Goal: Information Seeking & Learning: Learn about a topic

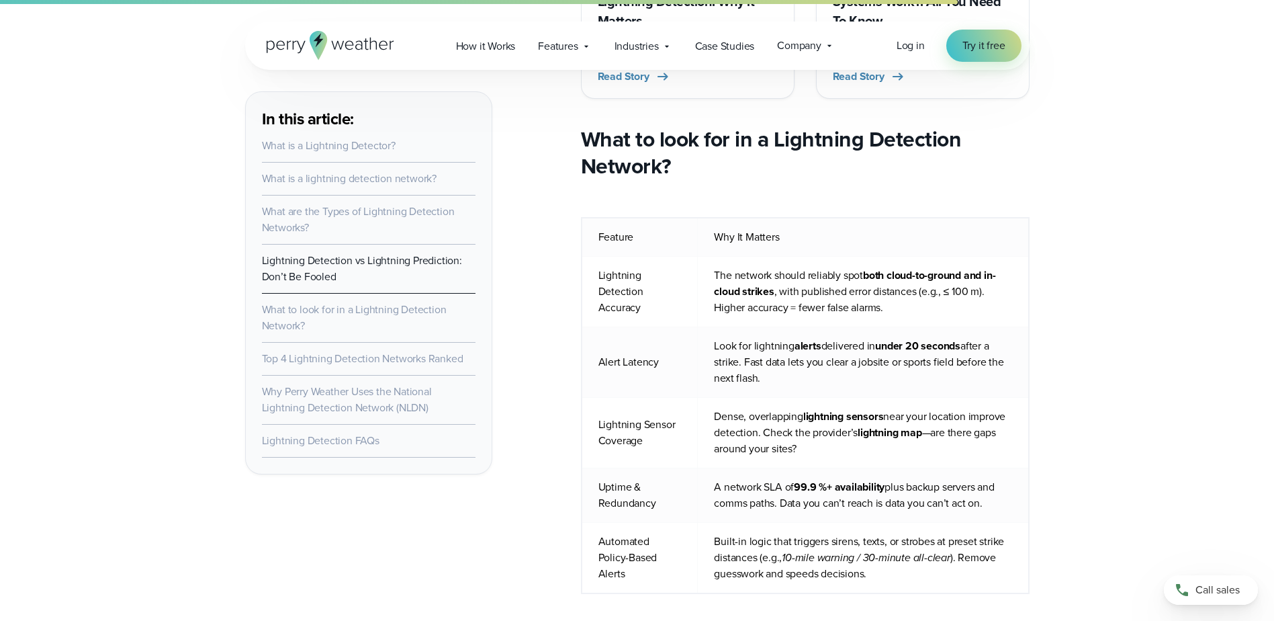
scroll to position [4299, 0]
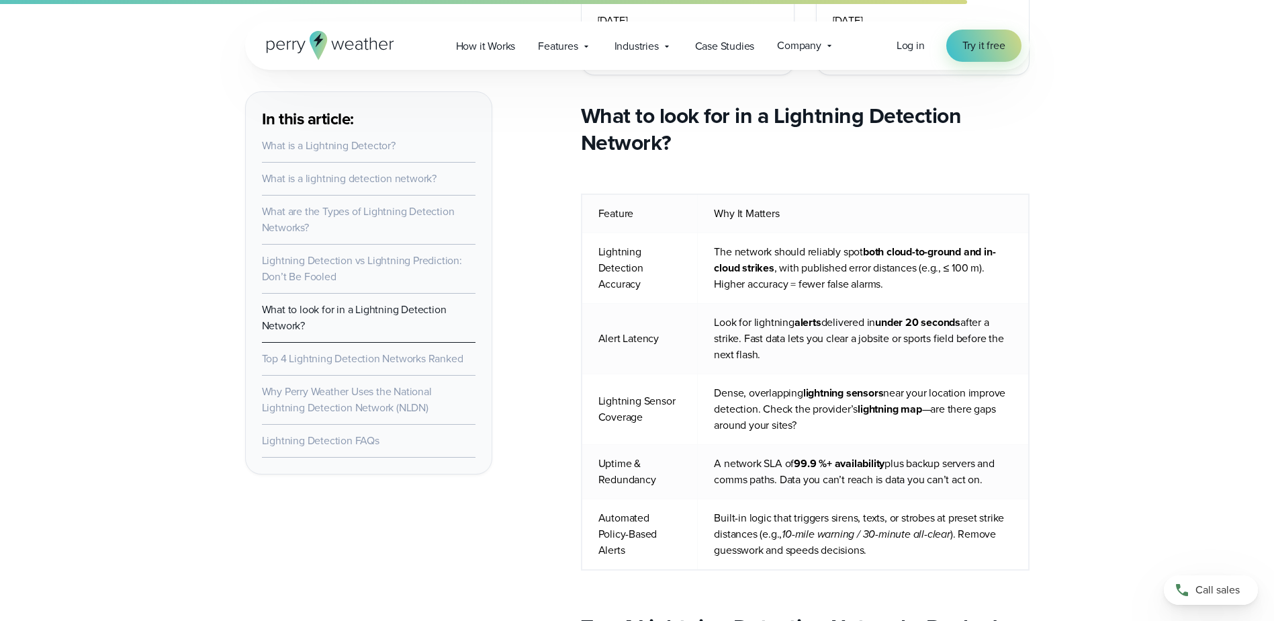
click at [355, 359] on link "Top 4 Lightning Detection Networks Ranked" at bounding box center [362, 358] width 201 height 15
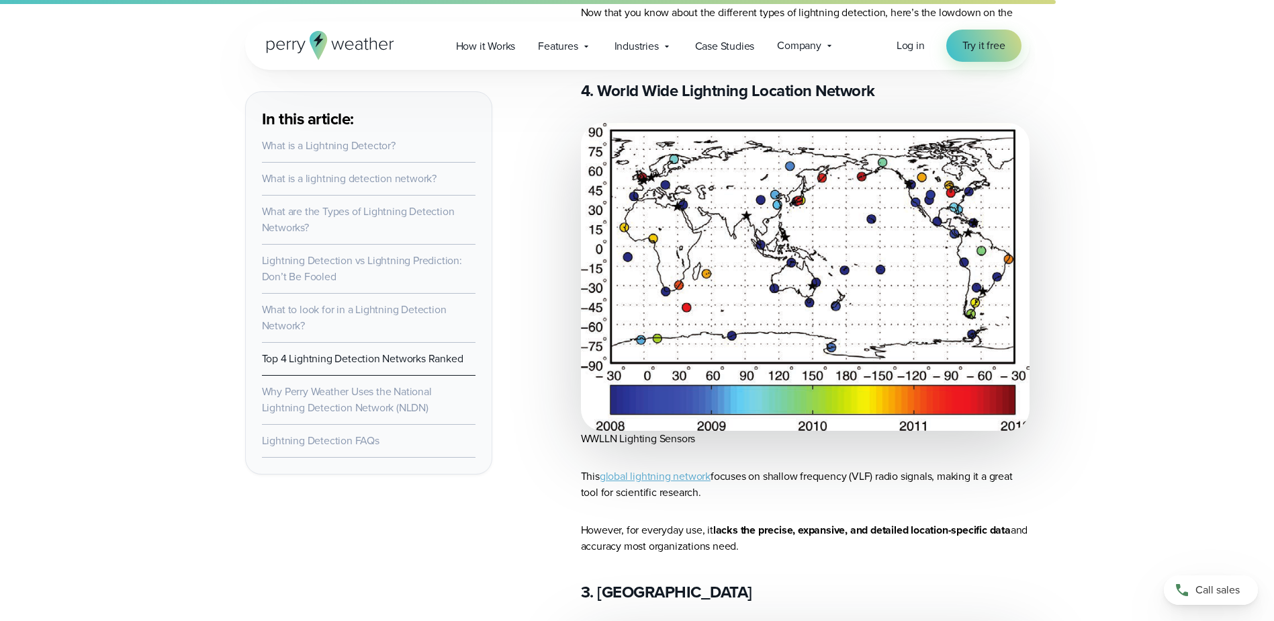
scroll to position [4944, 0]
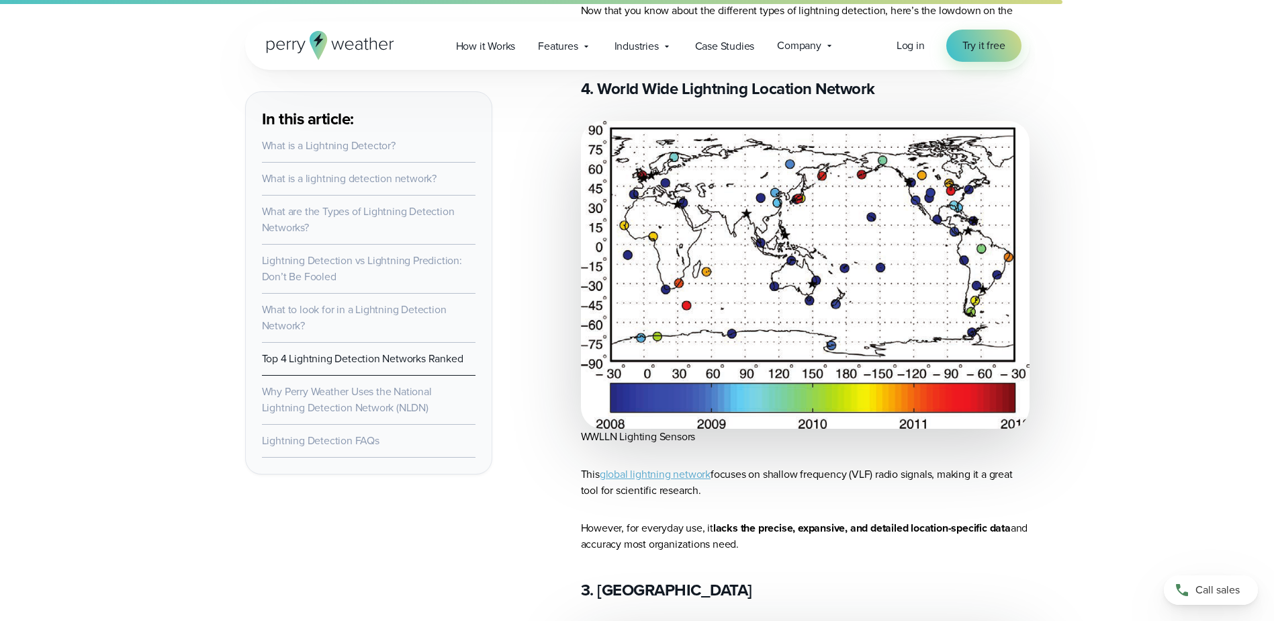
click at [666, 466] on link "global lightning network" at bounding box center [655, 473] width 111 height 15
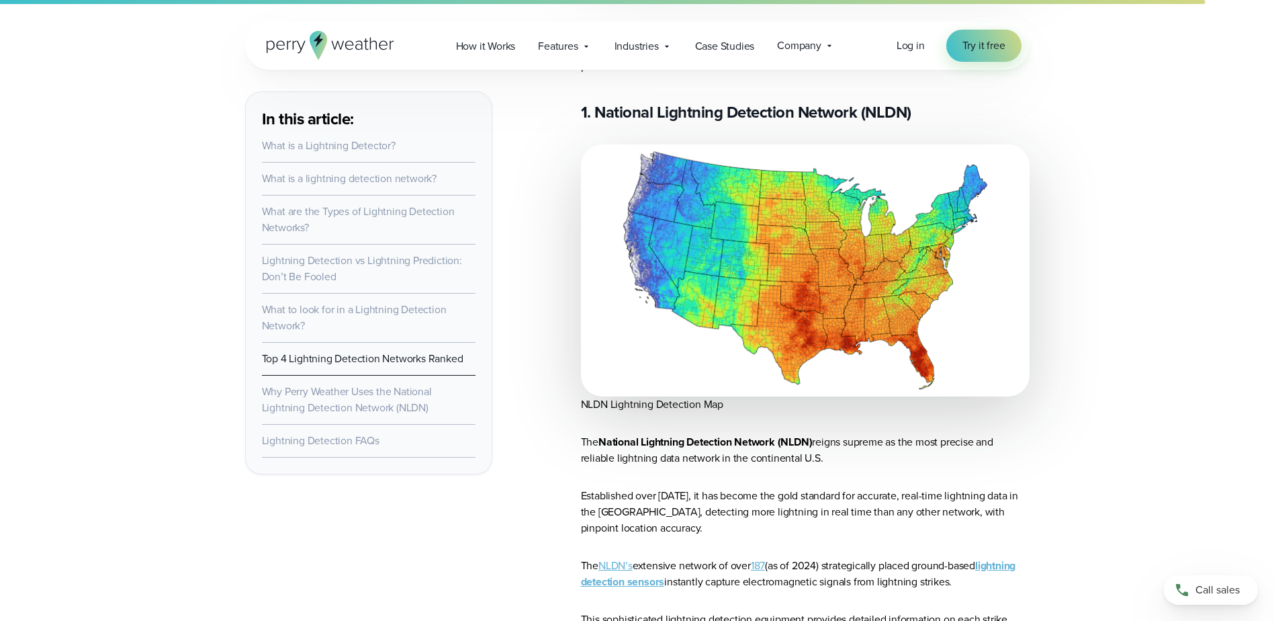
scroll to position [6349, 0]
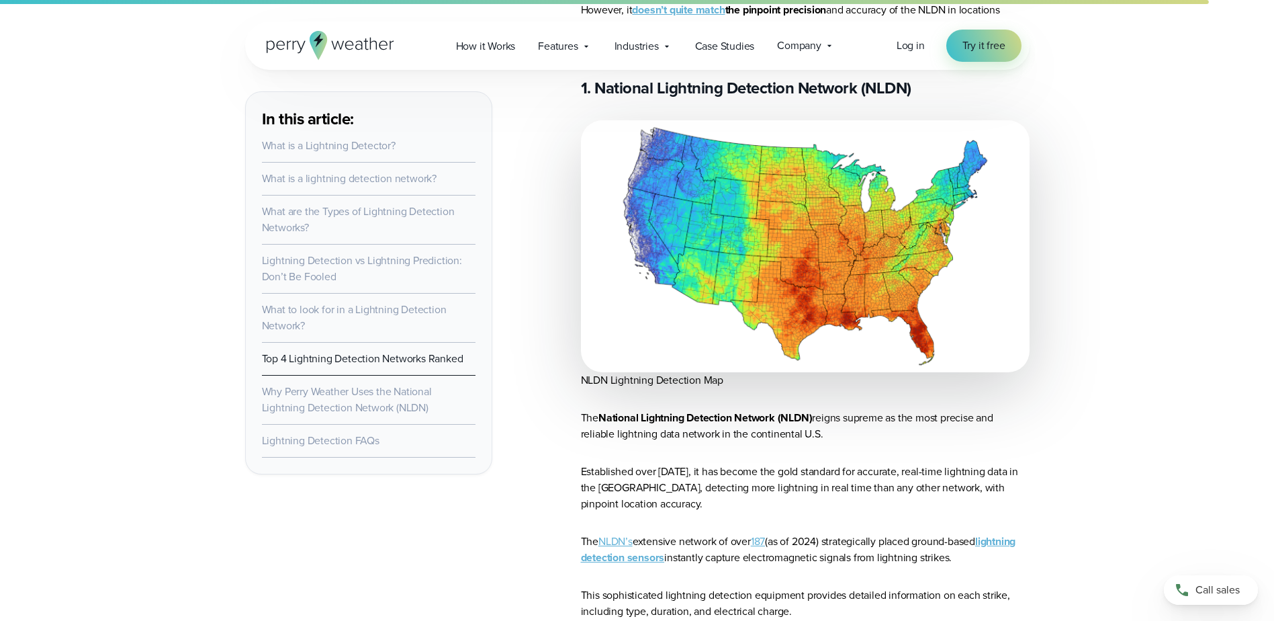
click at [606, 533] on link "NLDN’s" at bounding box center [615, 540] width 34 height 15
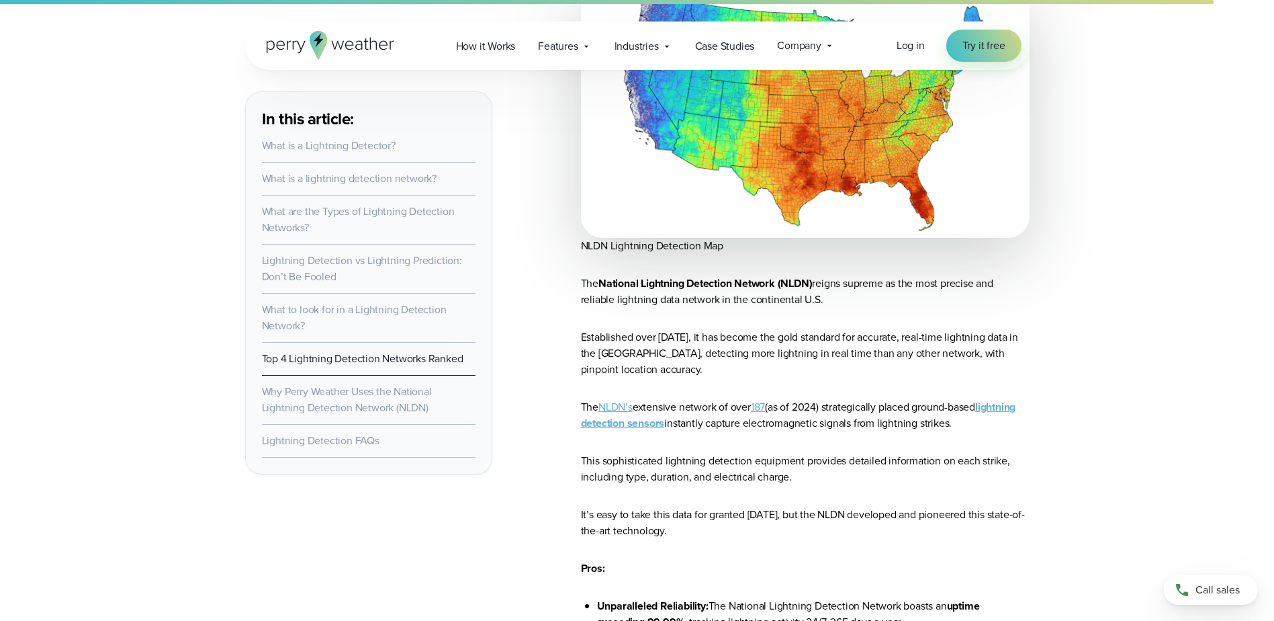
click at [676, 399] on strong "lightning detection sensors" at bounding box center [798, 415] width 435 height 32
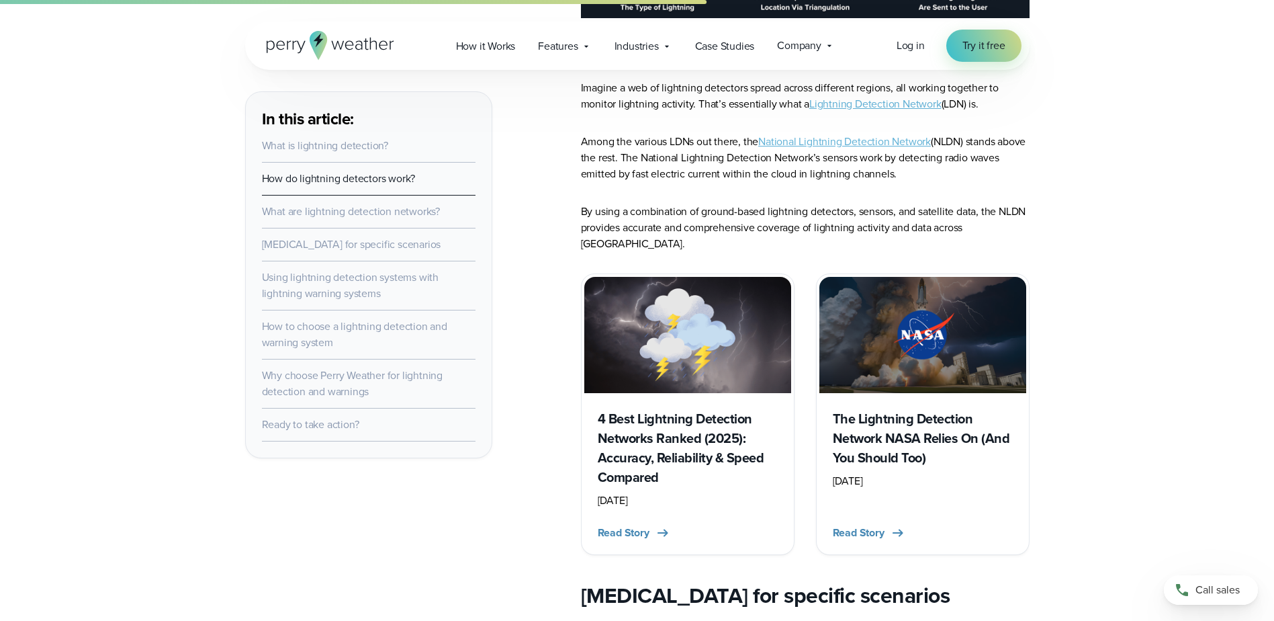
scroll to position [1679, 0]
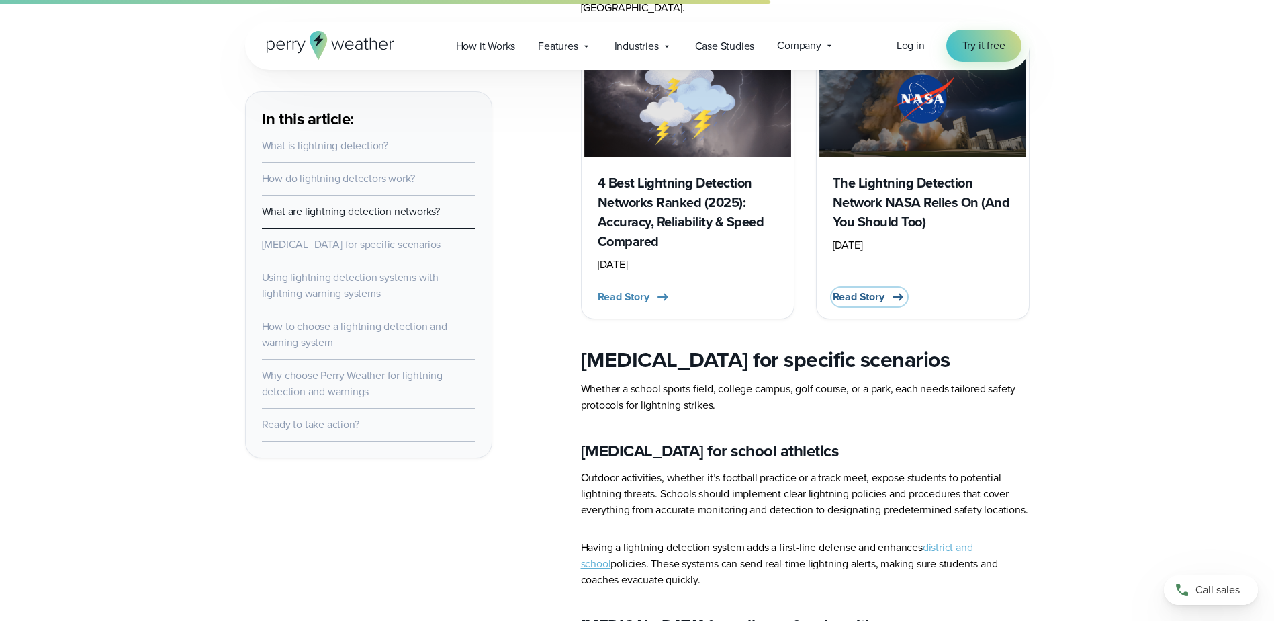
click at [872, 289] on span "Read Story" at bounding box center [859, 297] width 52 height 16
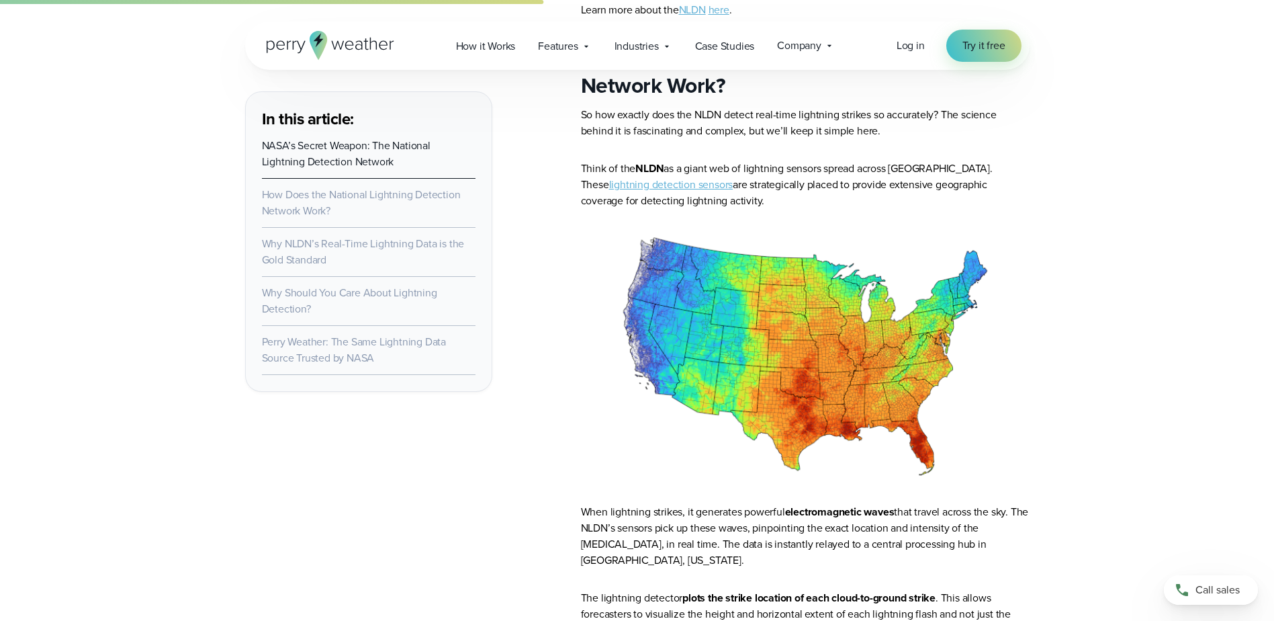
scroll to position [1478, 0]
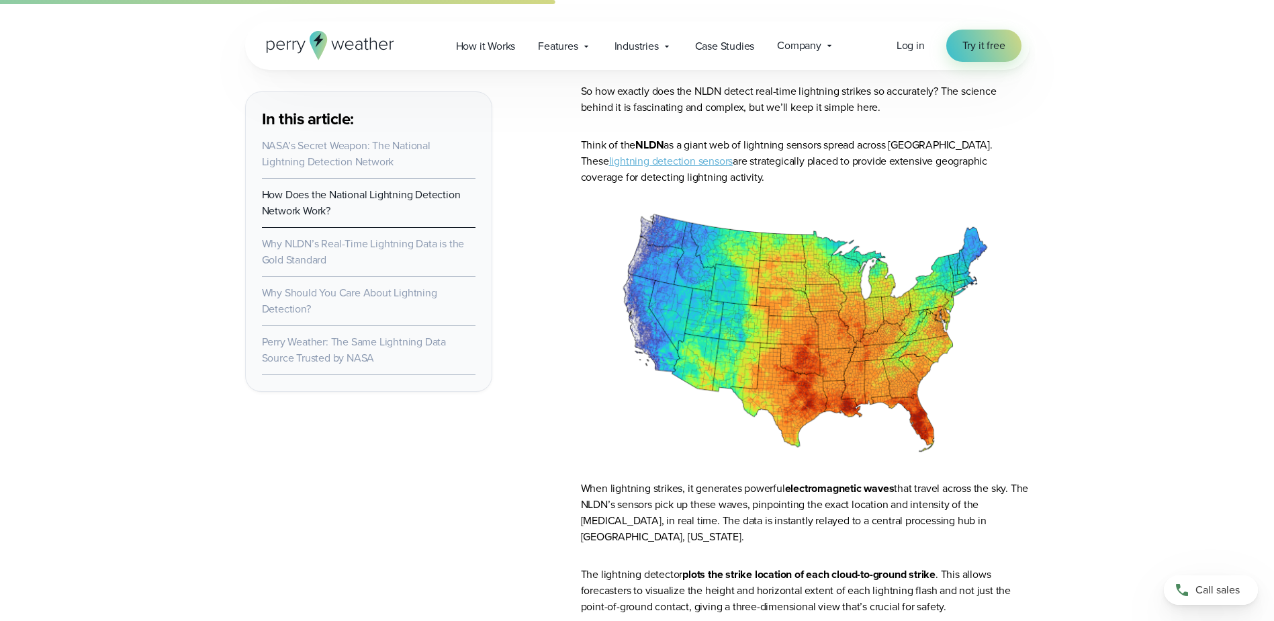
click at [660, 163] on link "lightning detection sensors" at bounding box center [671, 160] width 124 height 15
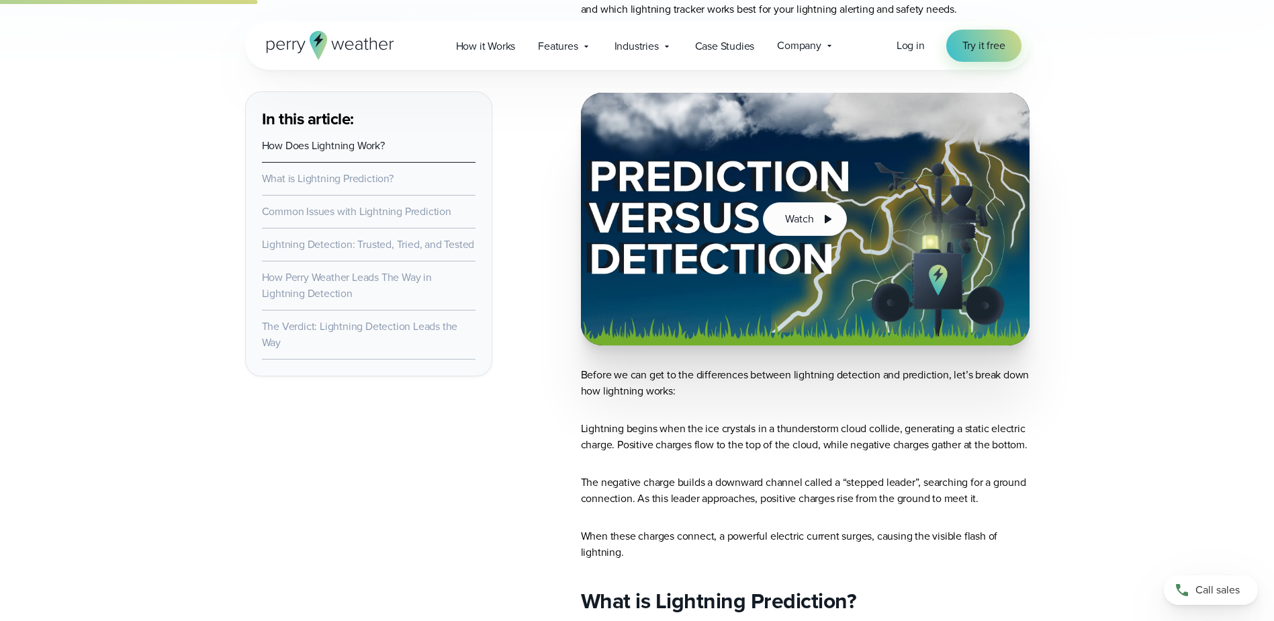
scroll to position [873, 0]
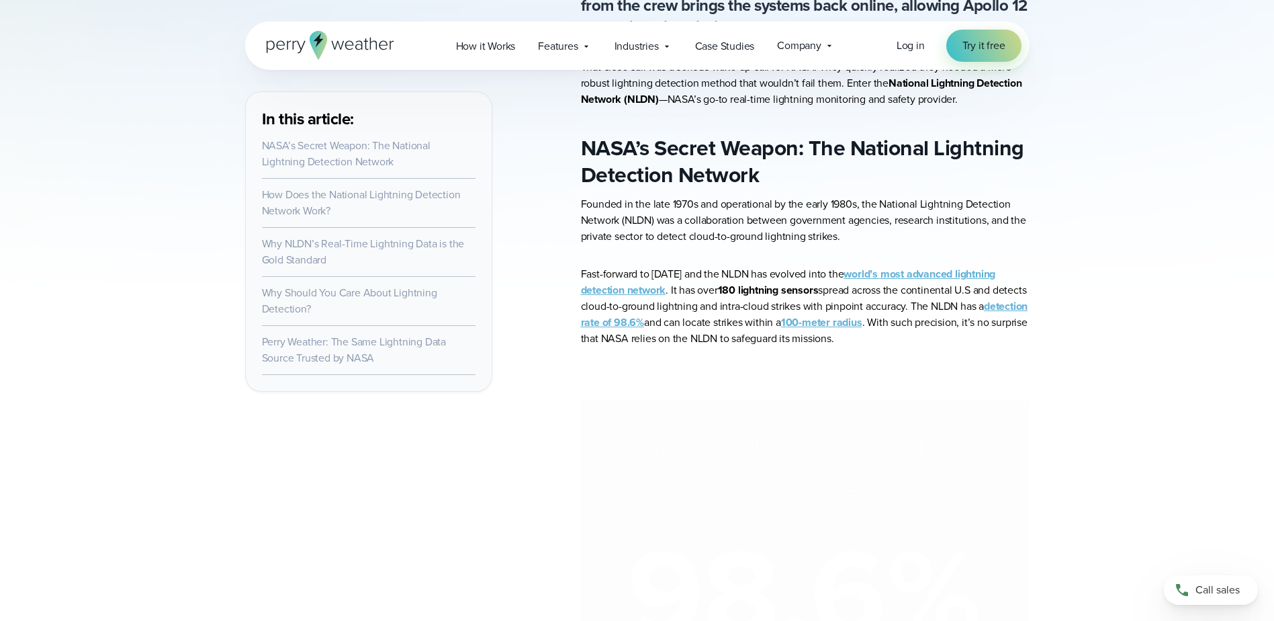
scroll to position [976, 0]
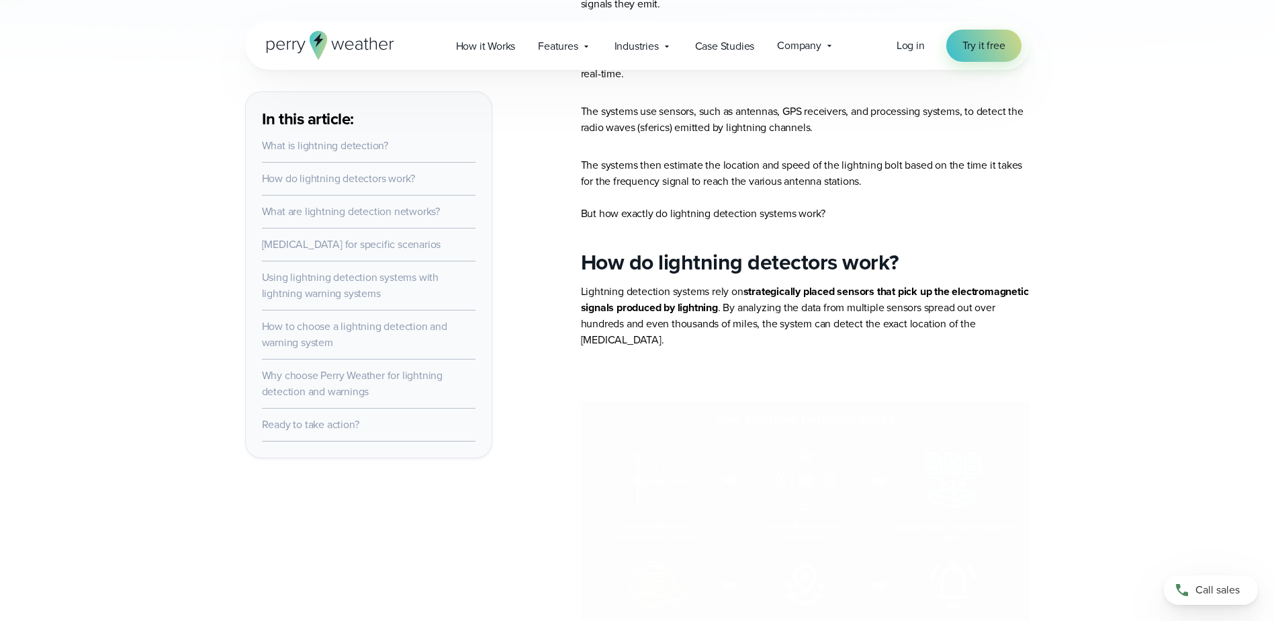
scroll to position [977, 0]
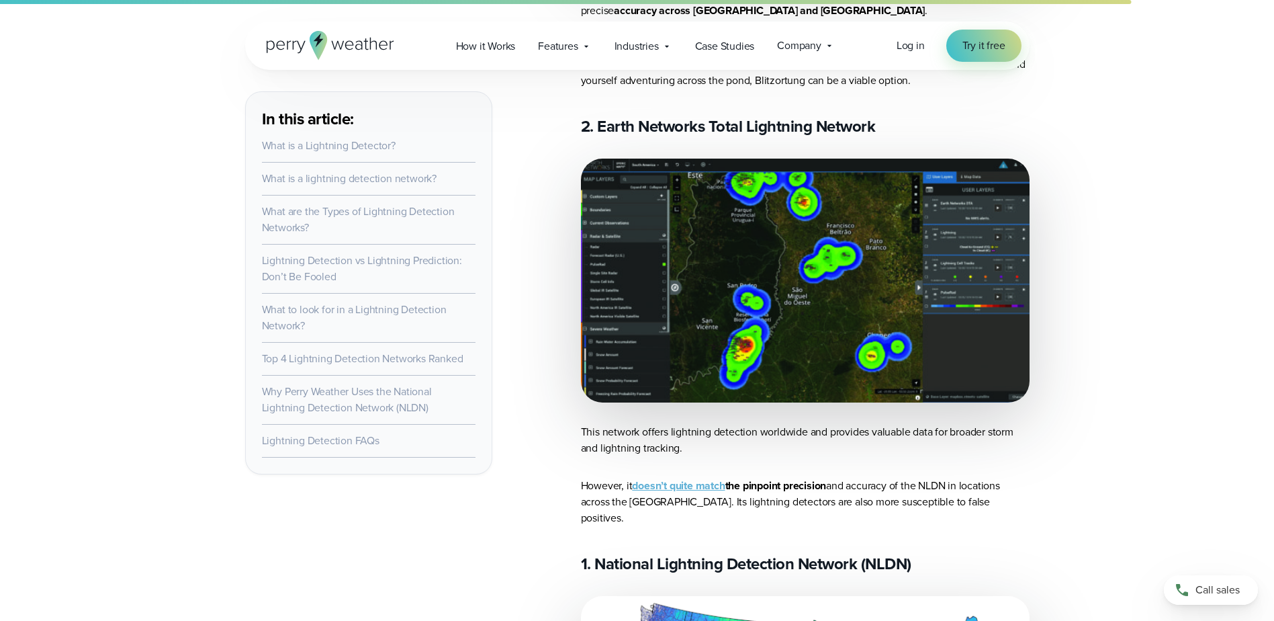
scroll to position [6301, 0]
